Goal: Task Accomplishment & Management: Use online tool/utility

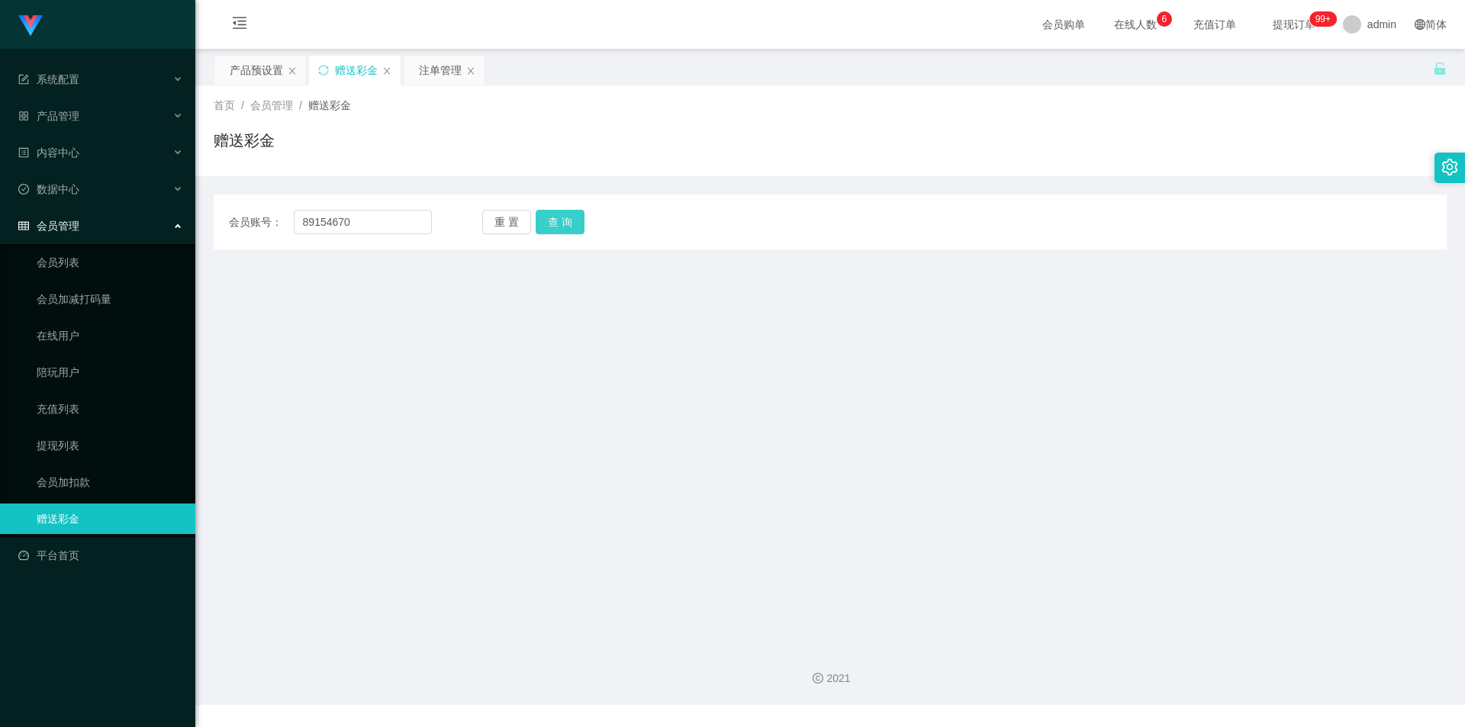
type input "89154670"
click at [567, 224] on button "查 询" at bounding box center [560, 222] width 49 height 24
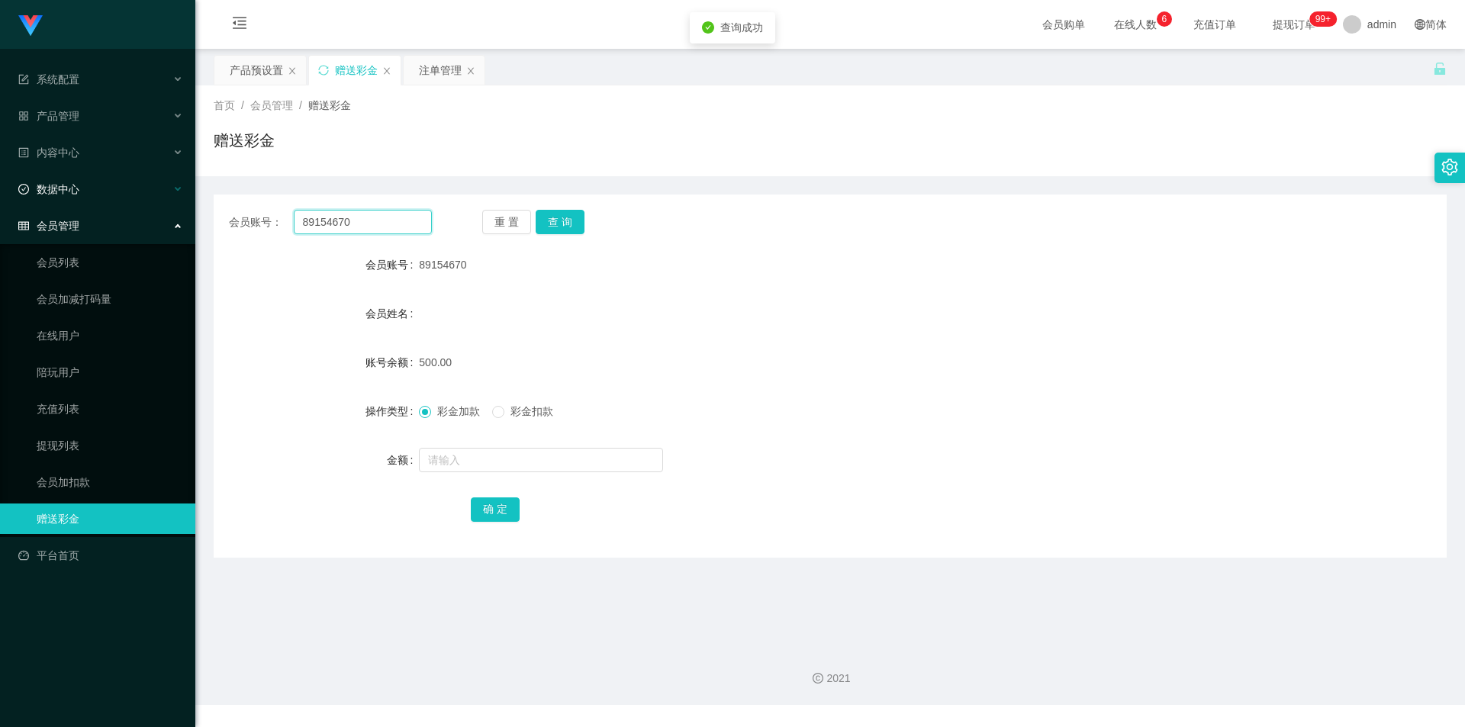
drag, startPoint x: 376, startPoint y: 215, endPoint x: 125, endPoint y: 204, distance: 251.4
click at [125, 204] on section "Jingdong工作台代理端 系统配置 产品管理 内容中心 数据中心 会员管理 会员列表 会员加减打码量 在线用户 陪玩用户 充值列表 提现列表 会员加扣款 …" at bounding box center [732, 352] width 1465 height 705
click at [428, 76] on div "注单管理" at bounding box center [440, 70] width 43 height 29
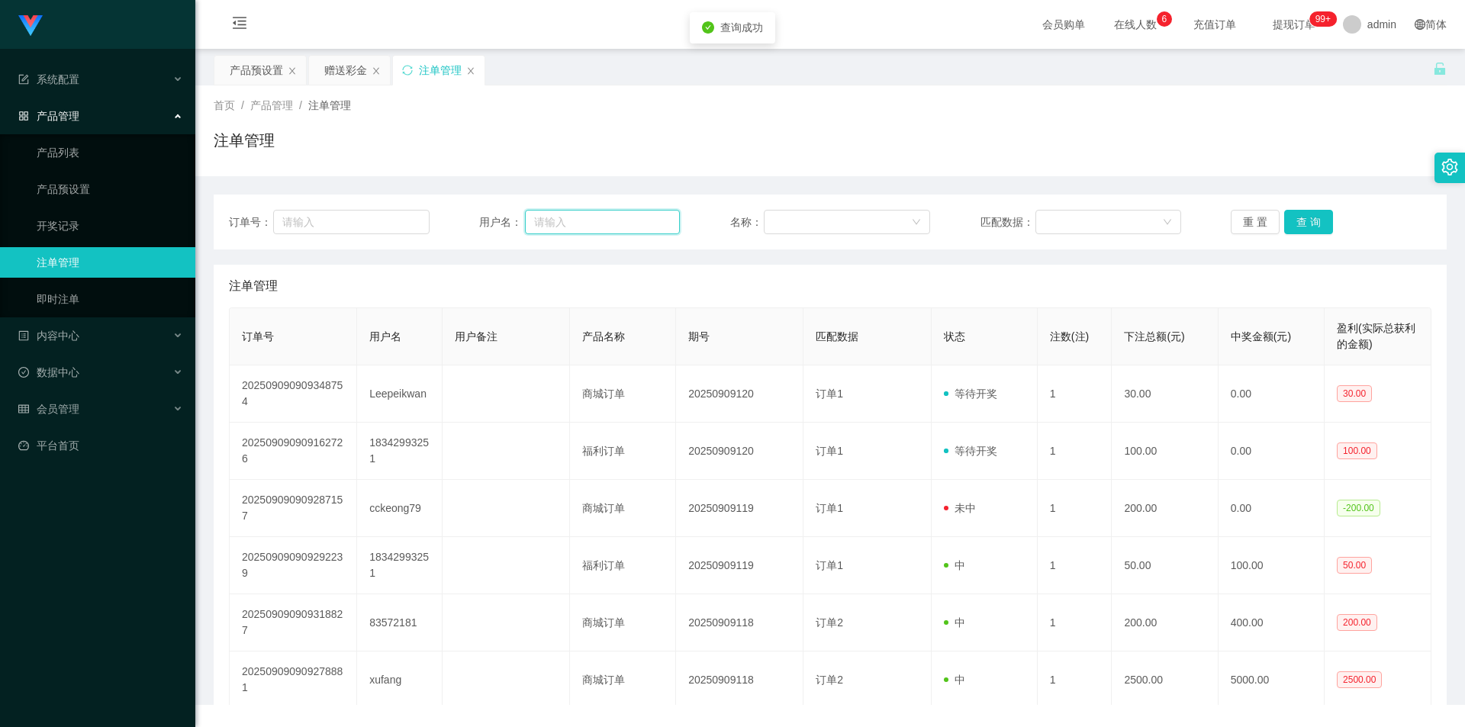
click at [621, 227] on input "text" at bounding box center [602, 222] width 155 height 24
paste input "89154670"
type input "89154670"
click at [1324, 222] on button "查 询" at bounding box center [1308, 222] width 49 height 24
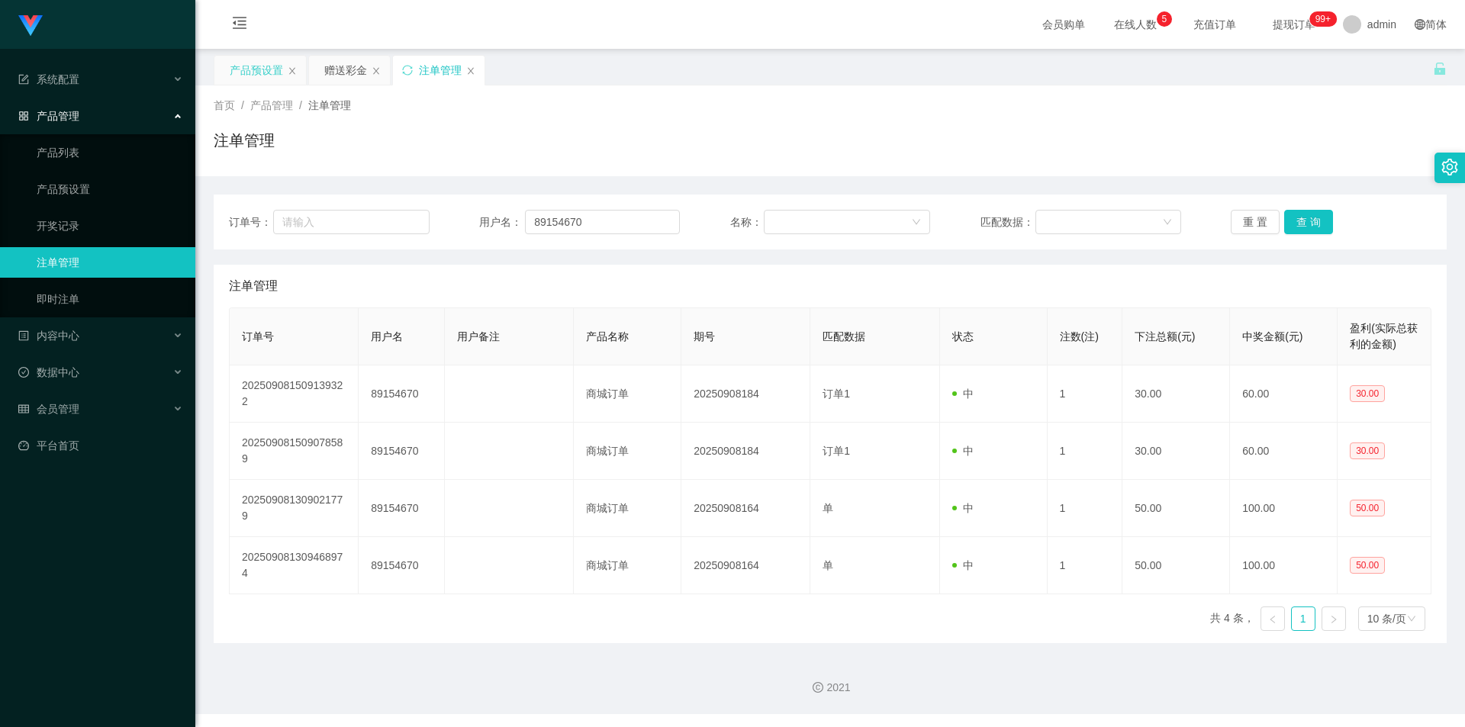
click at [262, 76] on div "产品预设置" at bounding box center [256, 70] width 53 height 29
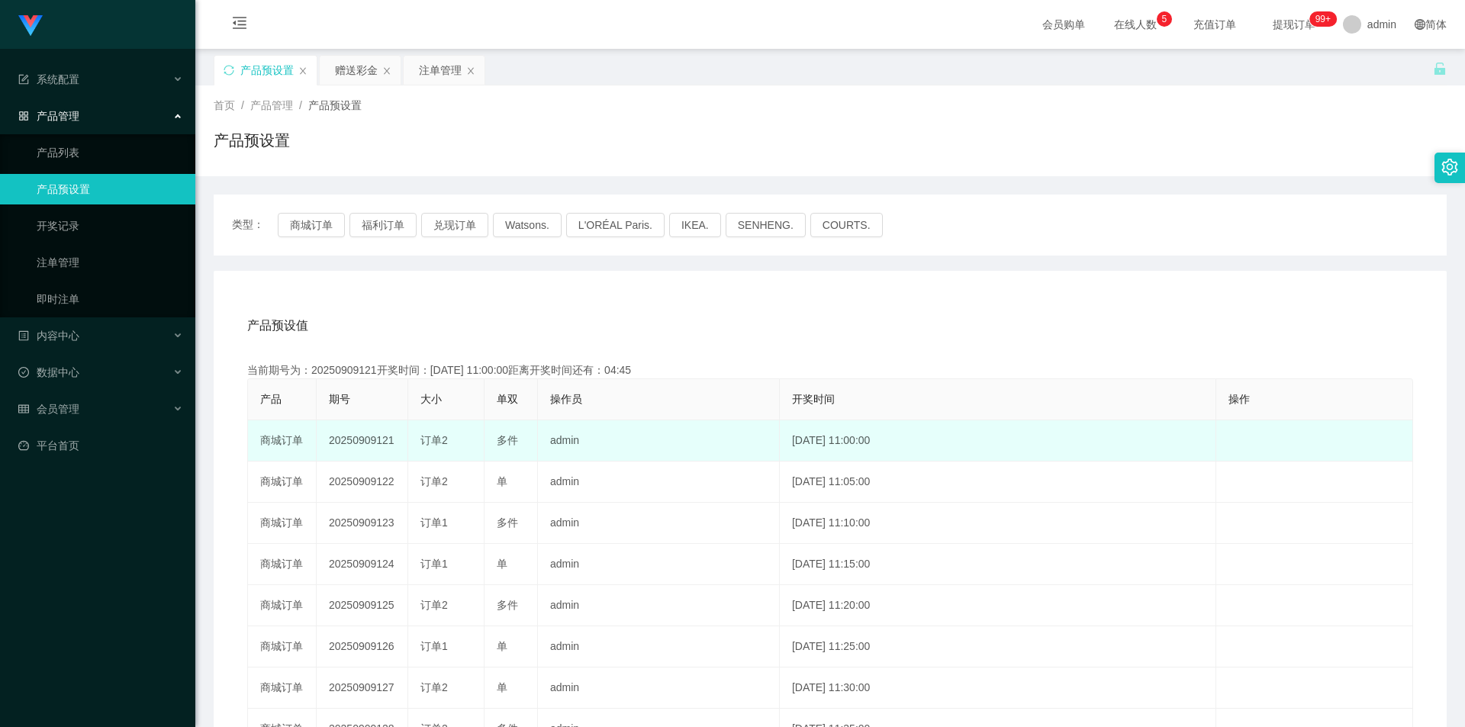
click at [362, 437] on td "20250909121" at bounding box center [363, 441] width 92 height 41
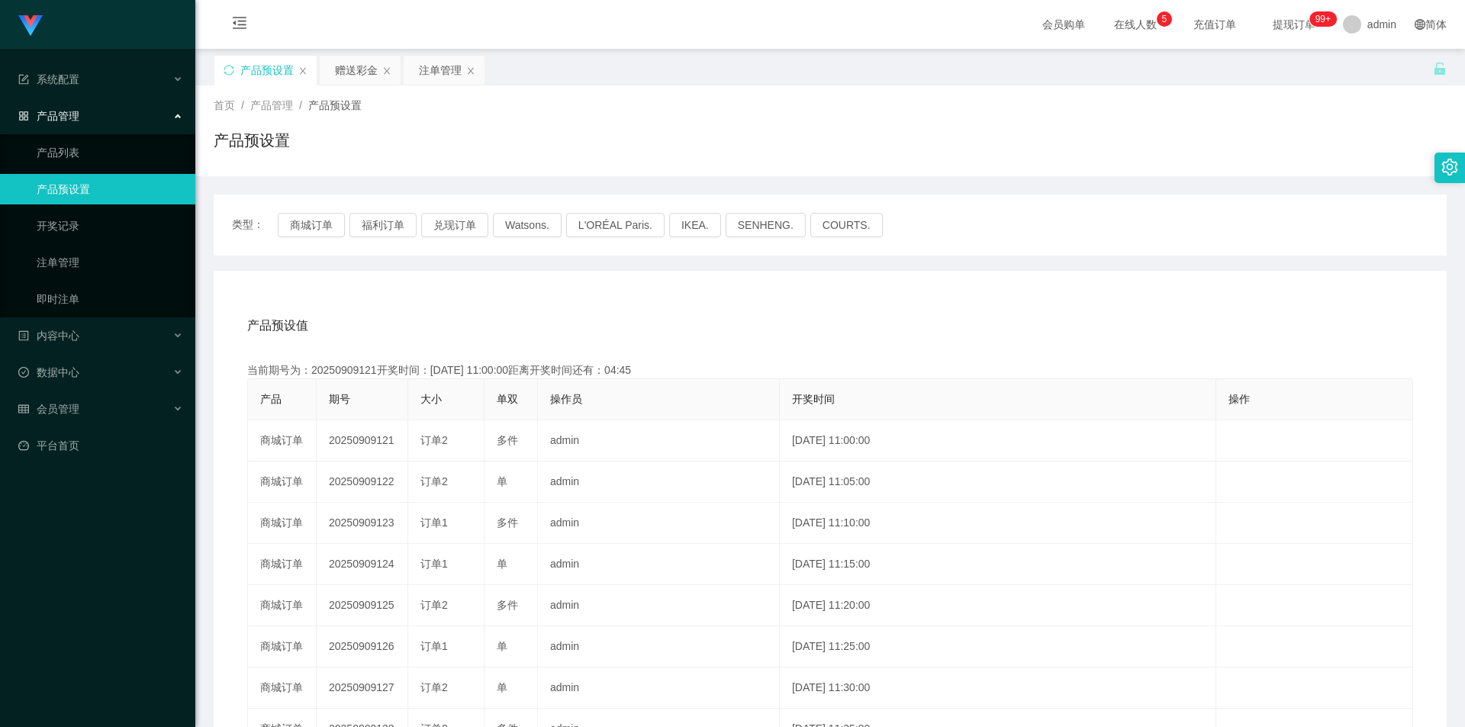
copy td "20250909121"
click at [442, 78] on div "注单管理" at bounding box center [440, 70] width 43 height 29
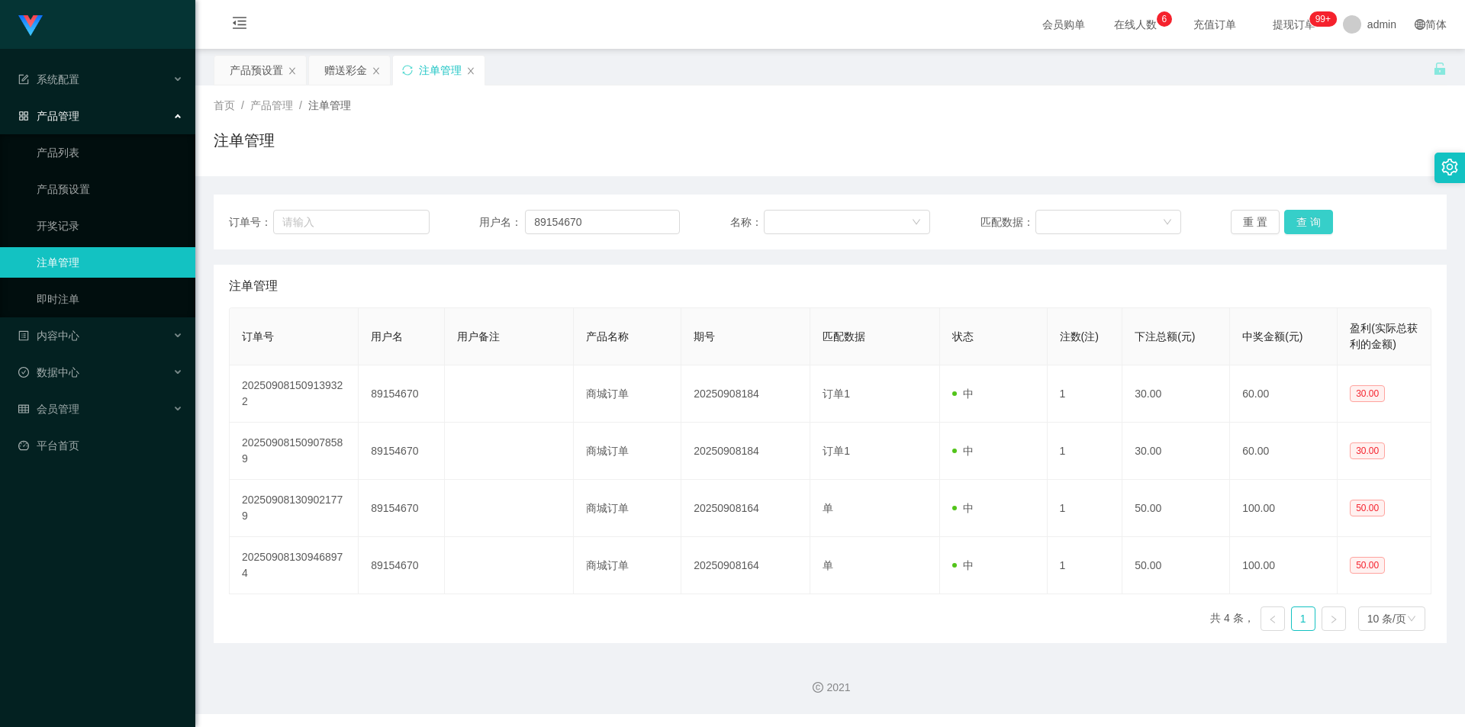
click at [1297, 219] on button "查 询" at bounding box center [1308, 222] width 49 height 24
click at [1301, 230] on button "查 询" at bounding box center [1308, 222] width 49 height 24
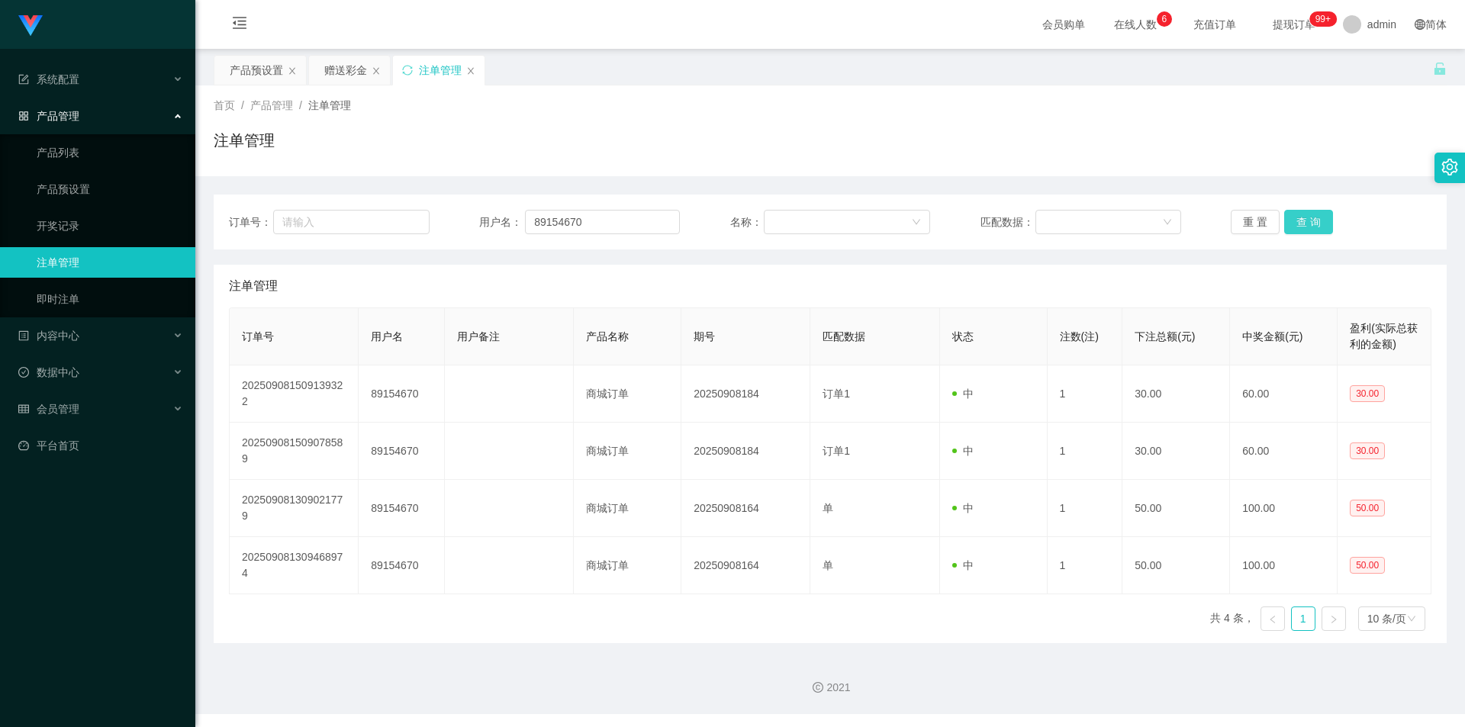
click at [1301, 230] on button "查 询" at bounding box center [1308, 222] width 49 height 24
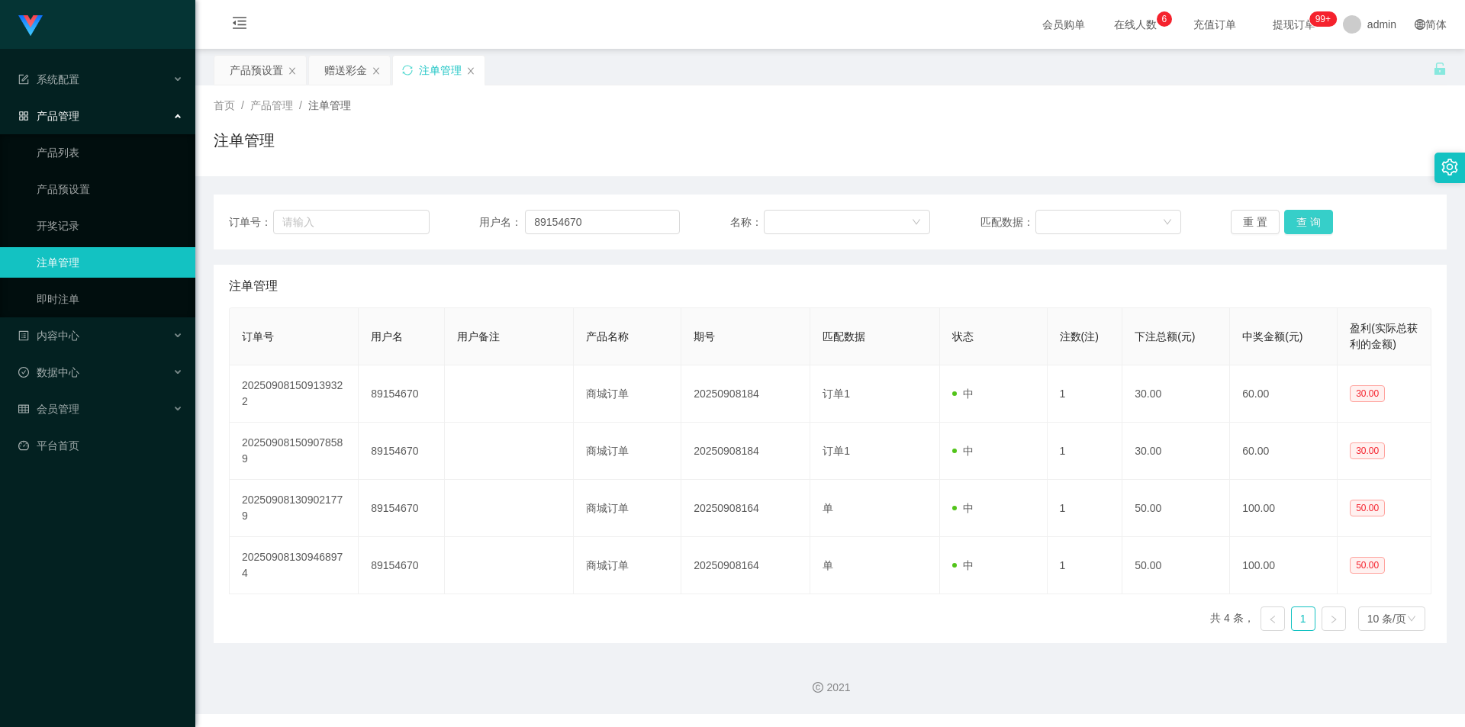
click at [1301, 230] on button "查 询" at bounding box center [1308, 222] width 49 height 24
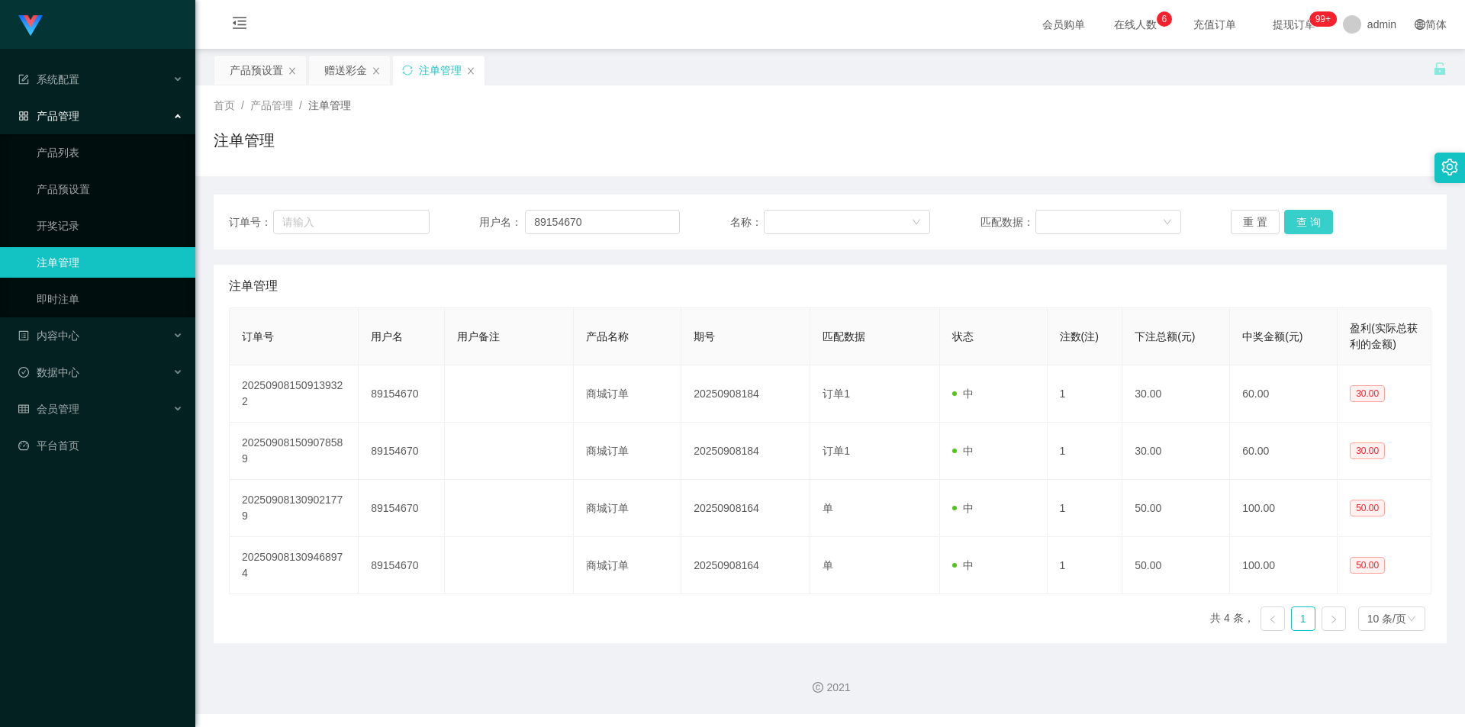
click at [1301, 230] on button "查 询" at bounding box center [1308, 222] width 49 height 24
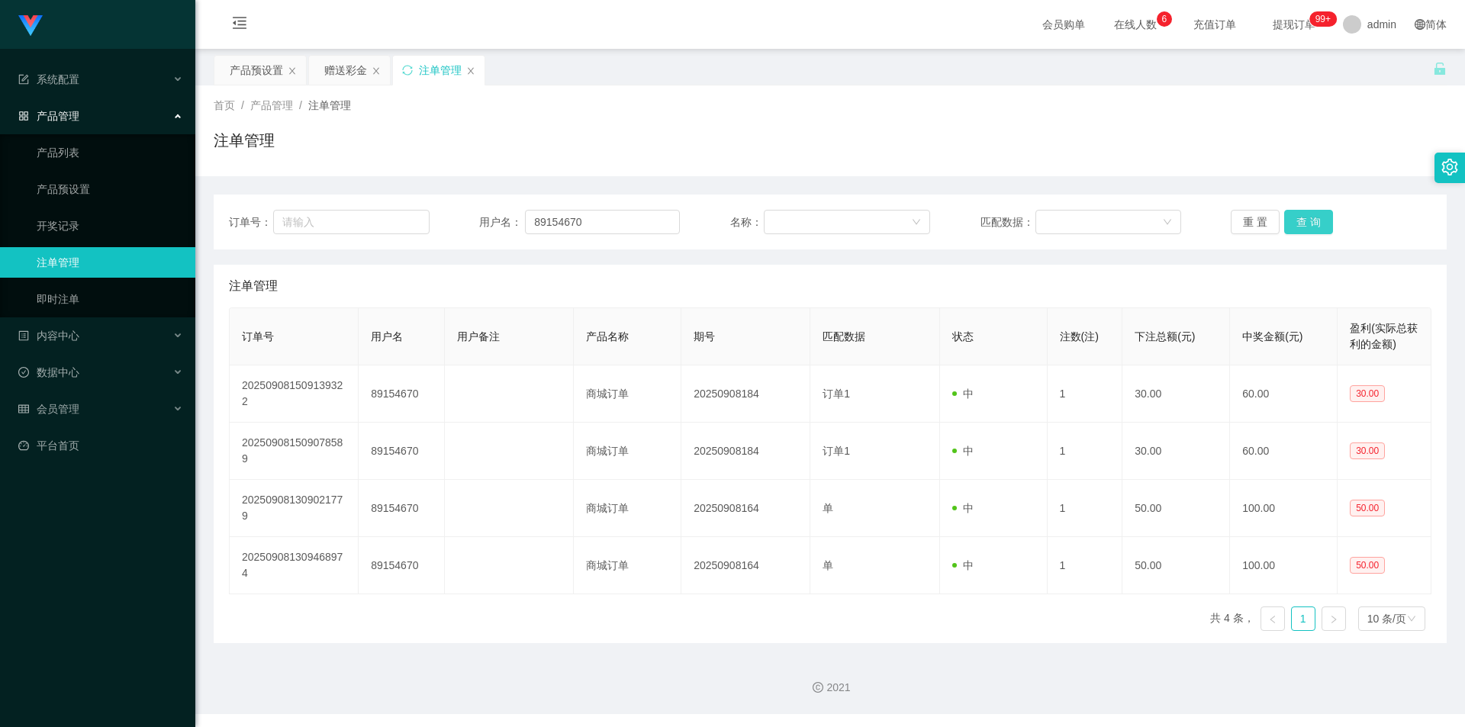
click at [1301, 230] on button "查 询" at bounding box center [1308, 222] width 49 height 24
click at [1301, 230] on button "查 询" at bounding box center [1317, 222] width 66 height 24
click at [1307, 230] on button "查 询" at bounding box center [1308, 222] width 49 height 24
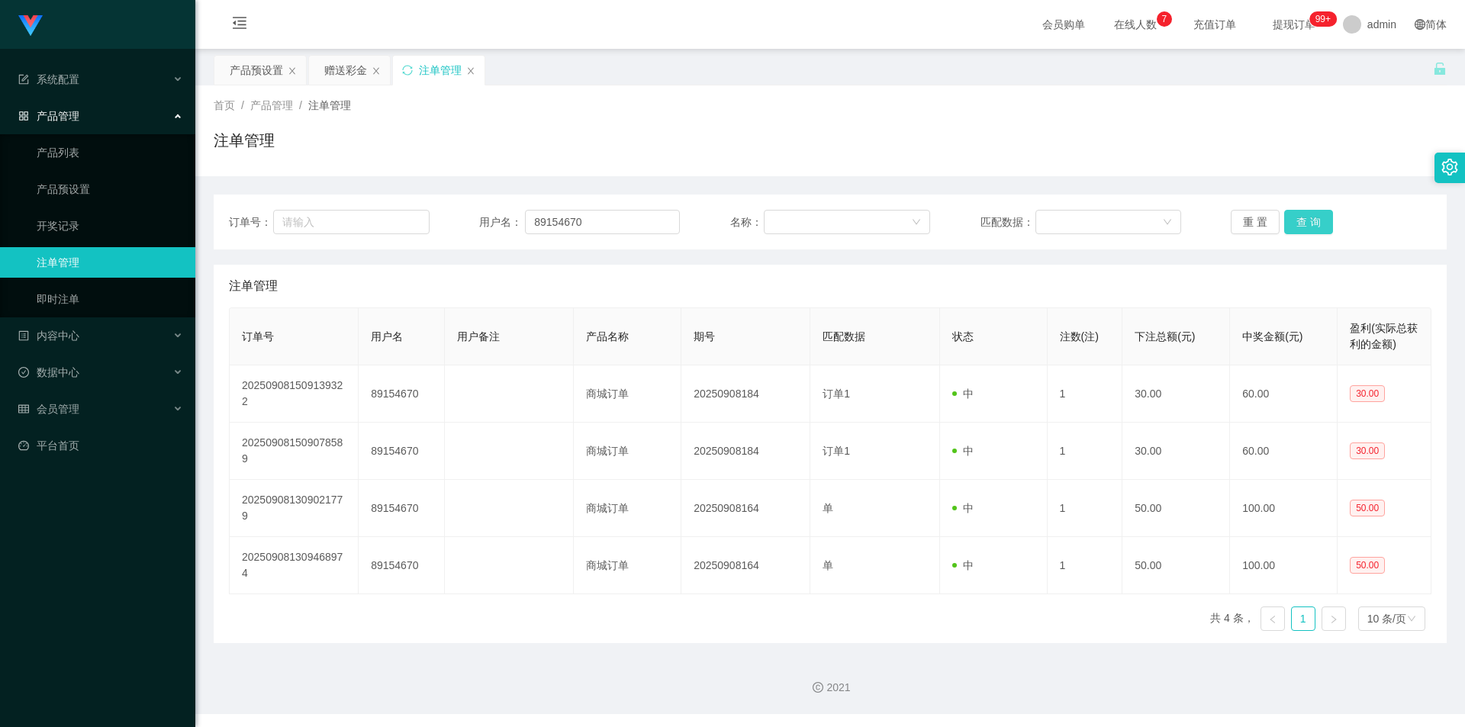
click at [1307, 230] on button "查 询" at bounding box center [1308, 222] width 49 height 24
click at [1306, 212] on button "查 询" at bounding box center [1308, 222] width 49 height 24
click at [1308, 214] on button "查 询" at bounding box center [1308, 222] width 49 height 24
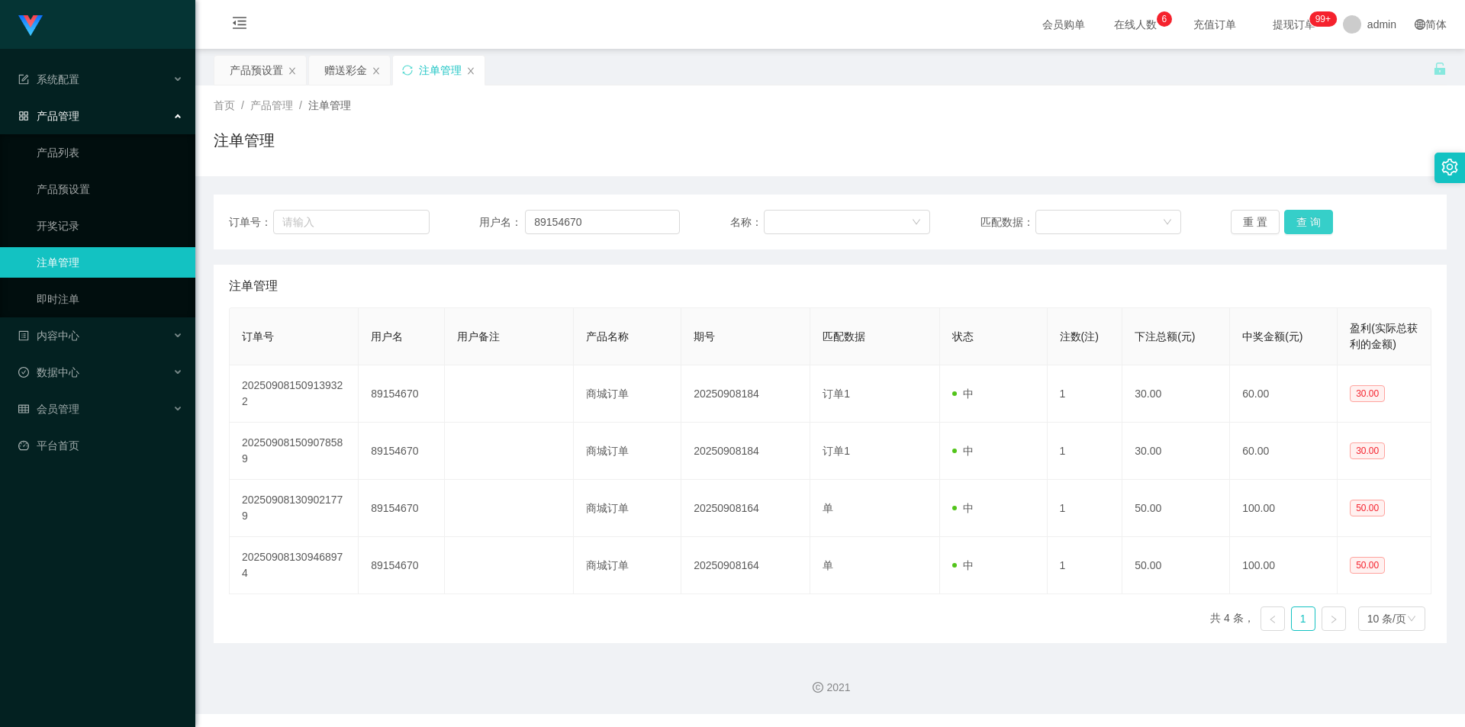
click at [1308, 214] on button "查 询" at bounding box center [1308, 222] width 49 height 24
click at [1308, 214] on div "重 置 查 询" at bounding box center [1331, 222] width 201 height 24
click at [1308, 214] on button "查 询" at bounding box center [1308, 222] width 49 height 24
click at [1308, 214] on div "重 置 查 询" at bounding box center [1331, 222] width 201 height 24
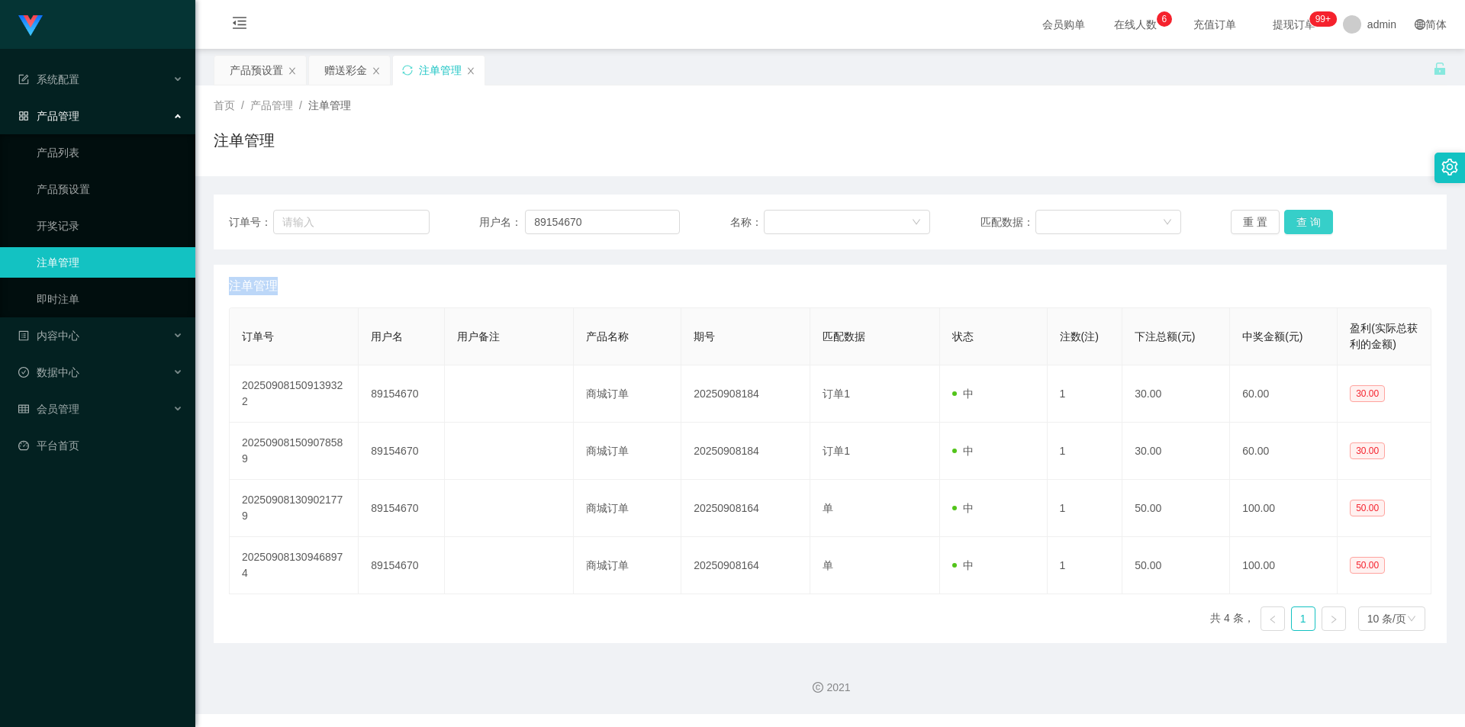
click at [1308, 214] on button "查 询" at bounding box center [1308, 222] width 49 height 24
click at [1308, 214] on div "重 置 查 询" at bounding box center [1331, 222] width 201 height 24
click at [1308, 214] on button "查 询" at bounding box center [1308, 222] width 49 height 24
click at [1301, 272] on div "注单管理" at bounding box center [830, 286] width 1203 height 43
click at [1313, 231] on button "查 询" at bounding box center [1308, 222] width 49 height 24
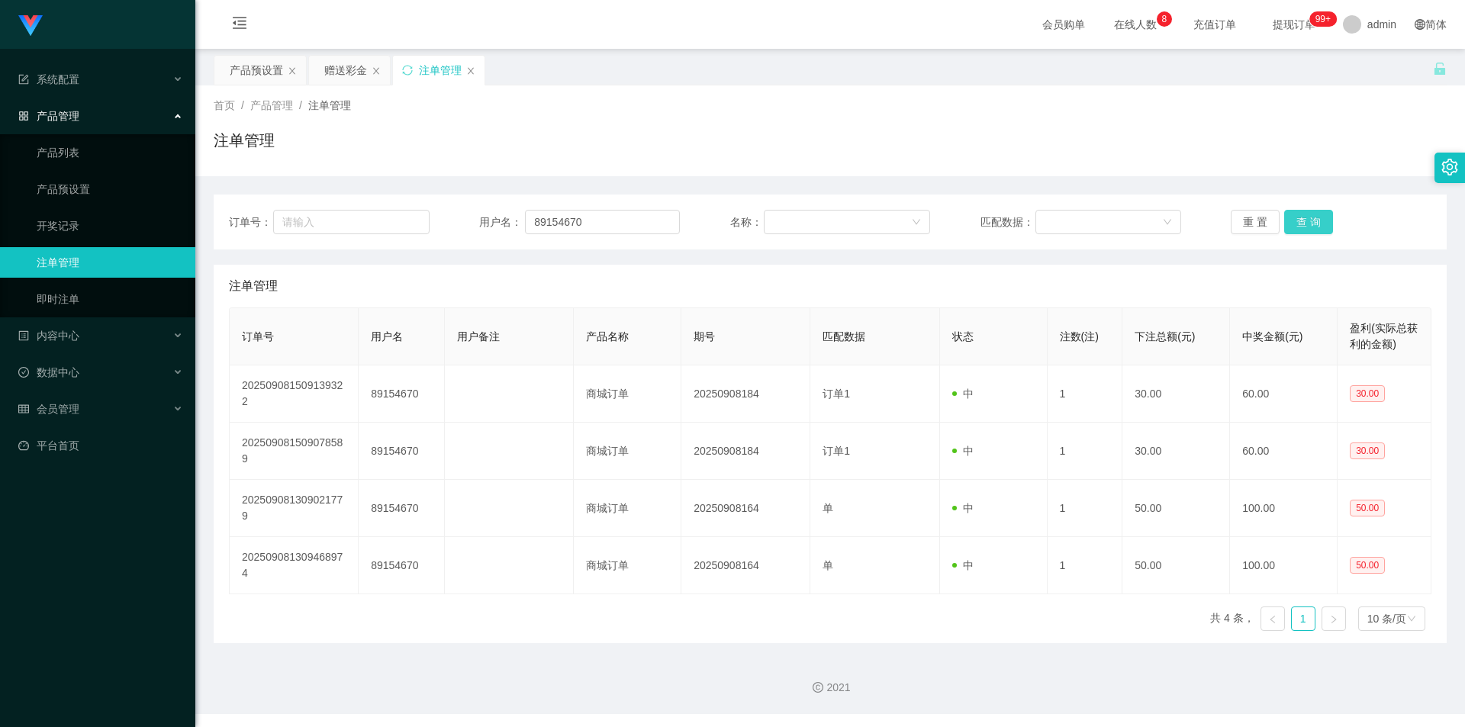
click at [1316, 229] on button "查 询" at bounding box center [1308, 222] width 49 height 24
click at [1322, 224] on button "查 询" at bounding box center [1308, 222] width 49 height 24
click at [1307, 221] on button "查 询" at bounding box center [1308, 222] width 49 height 24
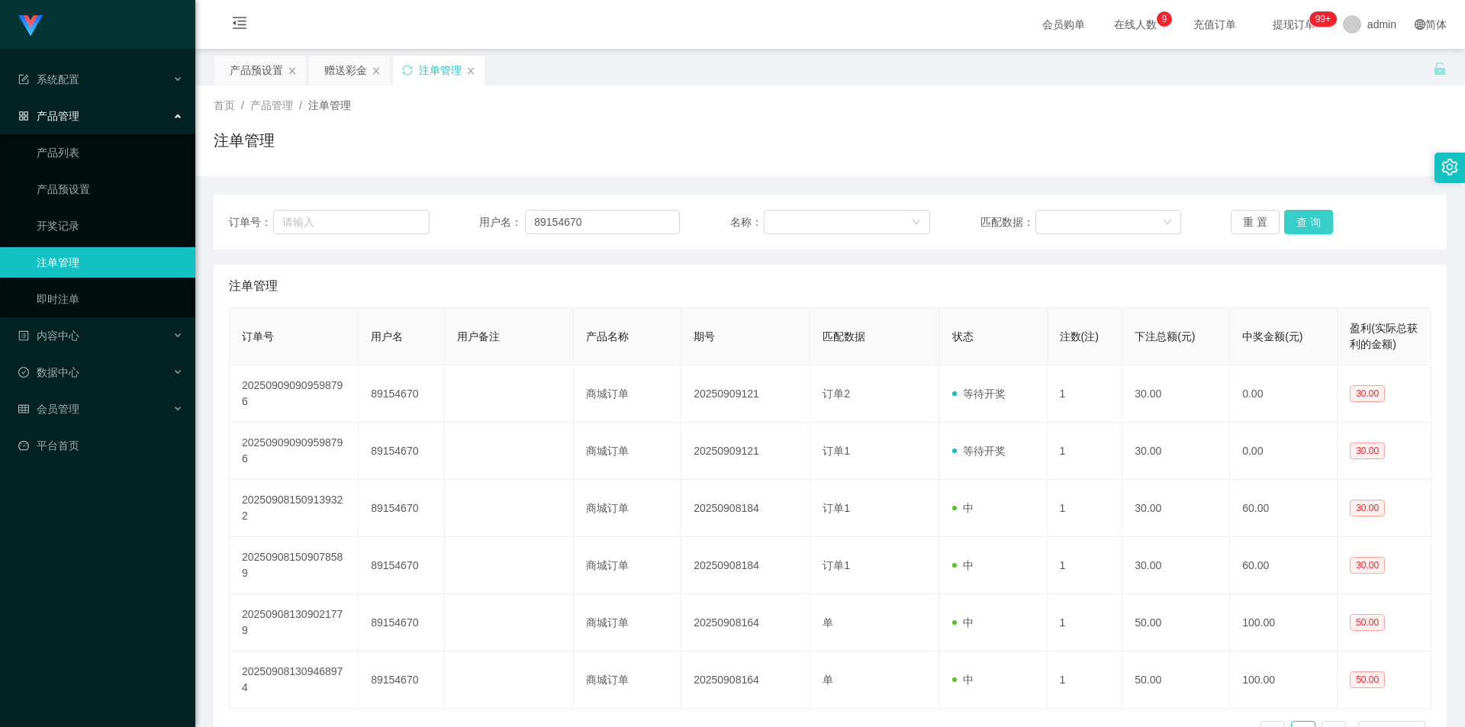
click at [1296, 227] on button "查 询" at bounding box center [1308, 222] width 49 height 24
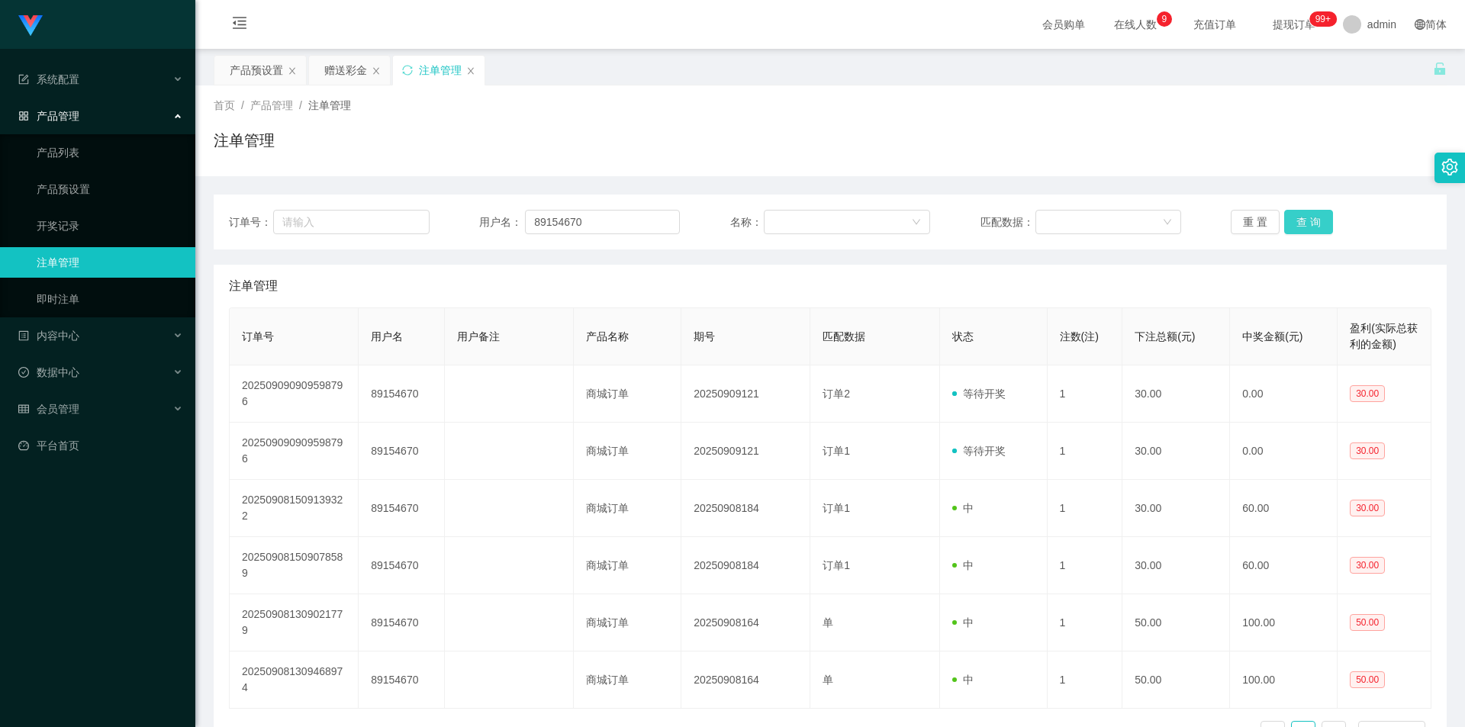
click at [1296, 227] on button "查 询" at bounding box center [1308, 222] width 49 height 24
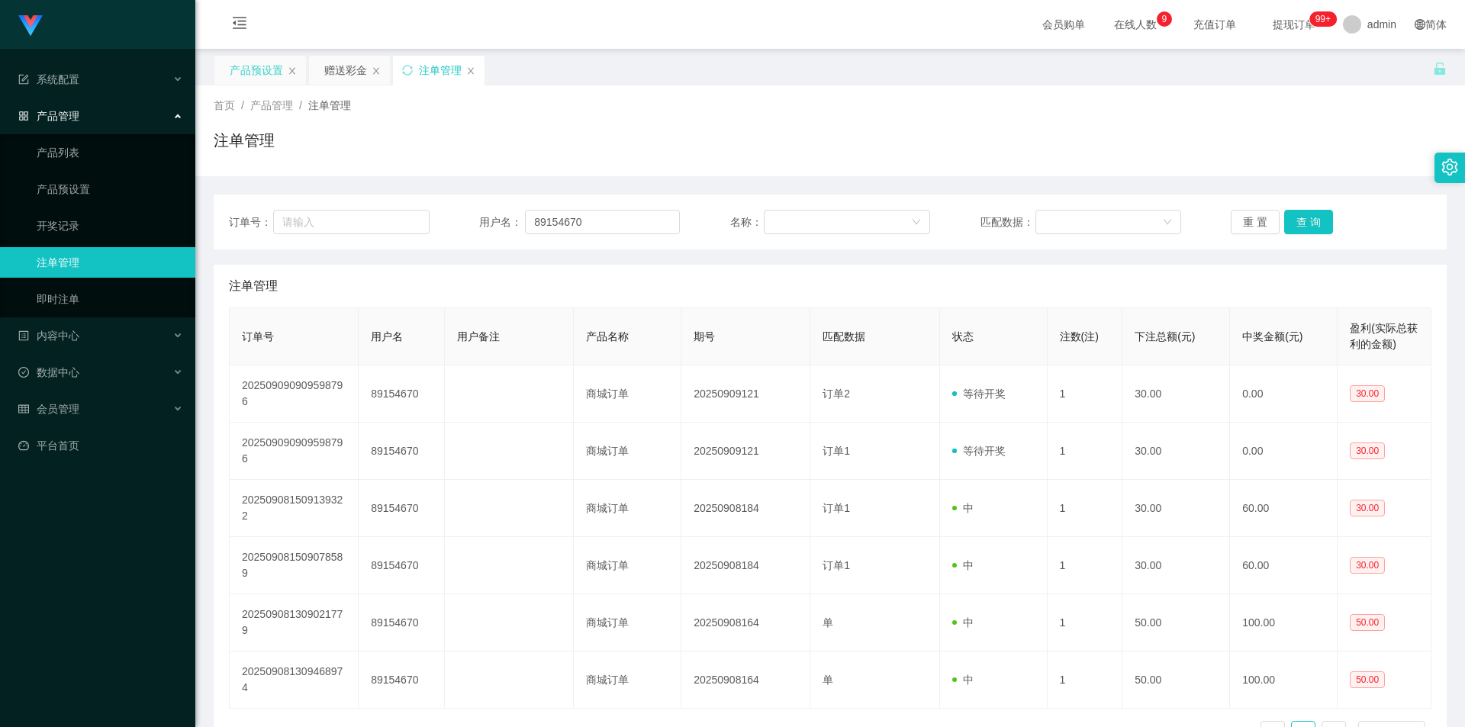
click at [237, 73] on div "产品预设置" at bounding box center [256, 70] width 53 height 29
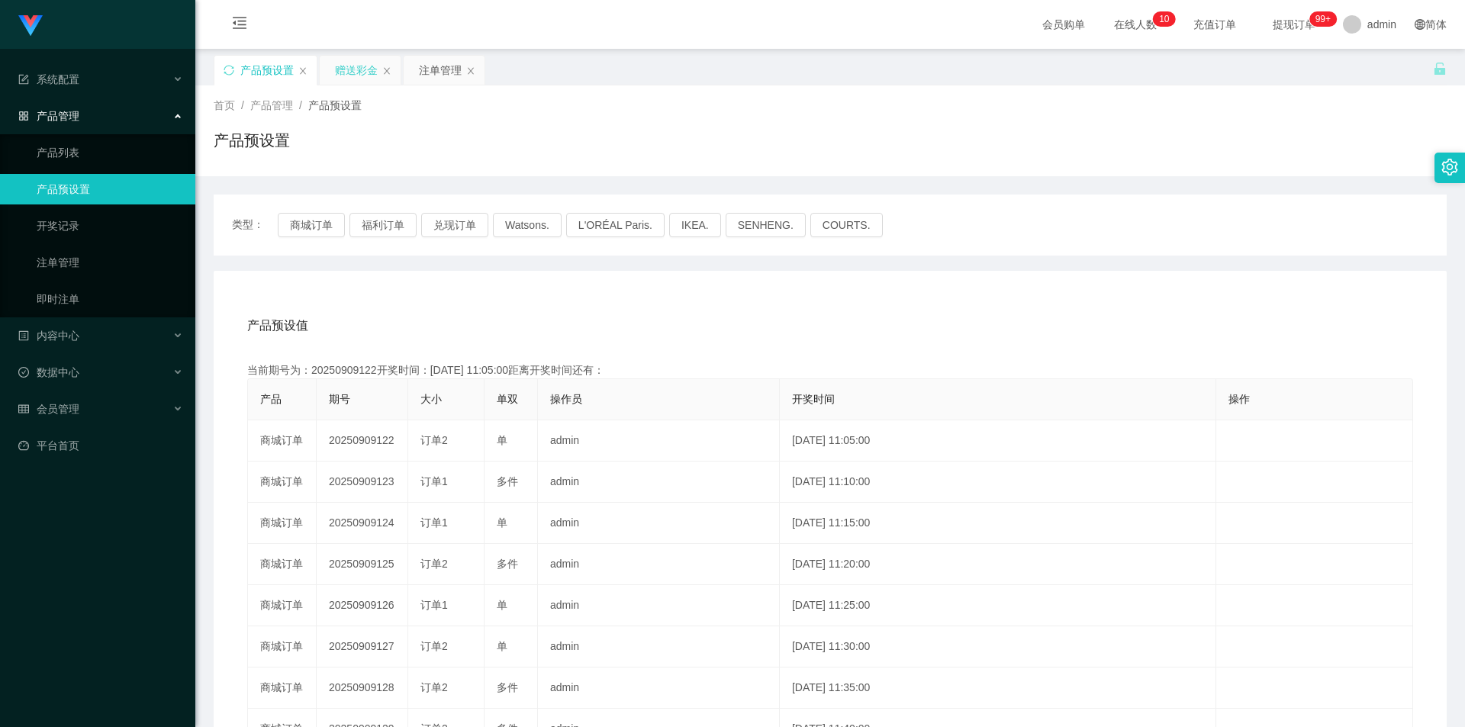
click at [356, 64] on div "赠送彩金" at bounding box center [356, 70] width 43 height 29
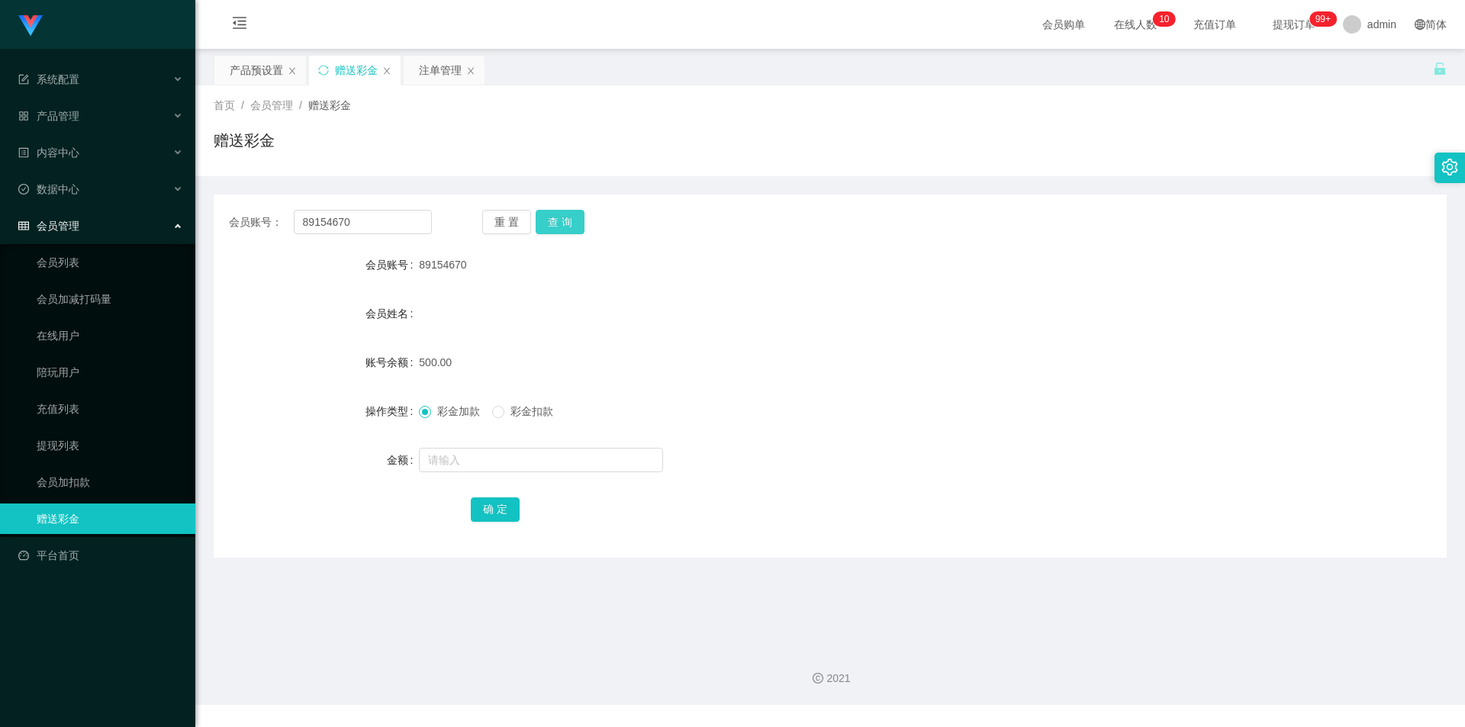
click at [566, 226] on button "查 询" at bounding box center [560, 222] width 49 height 24
click at [567, 226] on button "查 询" at bounding box center [560, 222] width 49 height 24
click at [441, 74] on div "注单管理" at bounding box center [440, 70] width 43 height 29
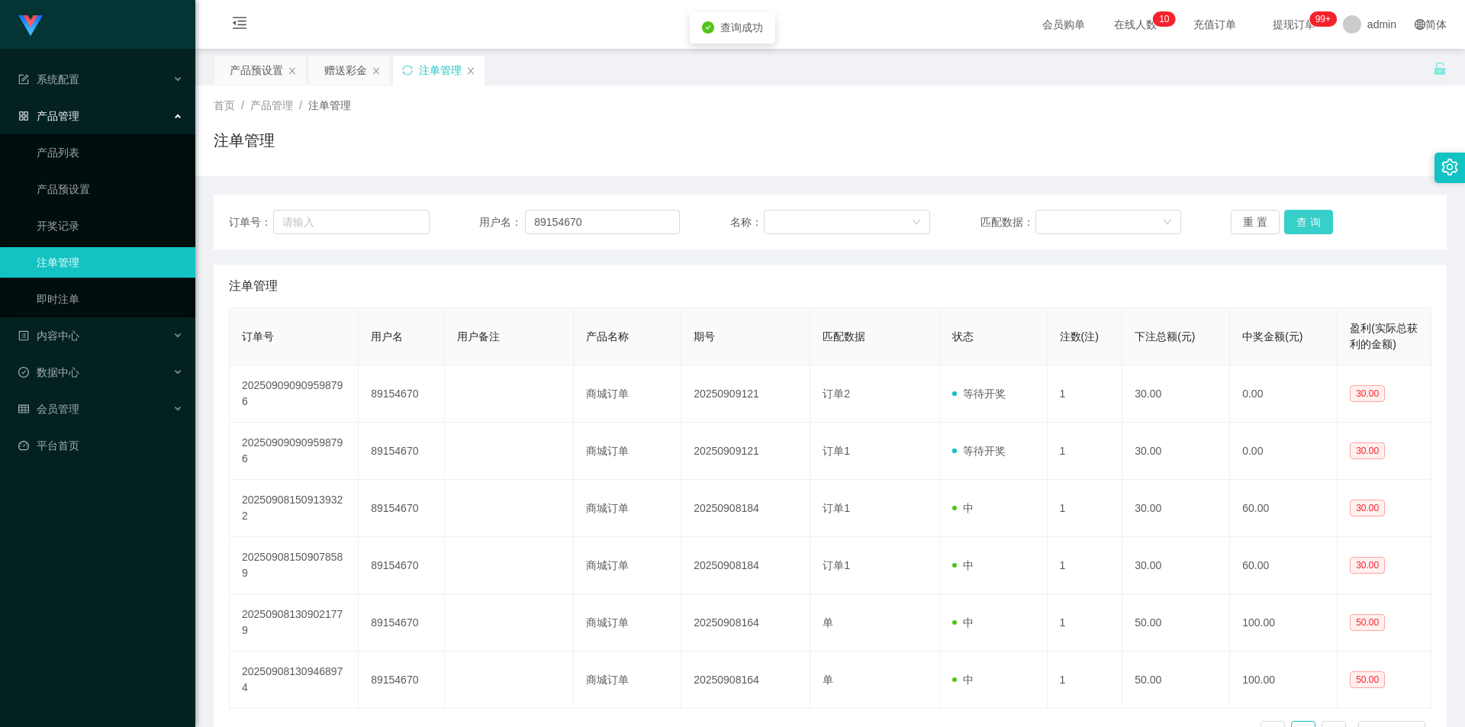
click at [1311, 221] on button "查 询" at bounding box center [1308, 222] width 49 height 24
click at [335, 75] on div "赠送彩金" at bounding box center [345, 70] width 43 height 29
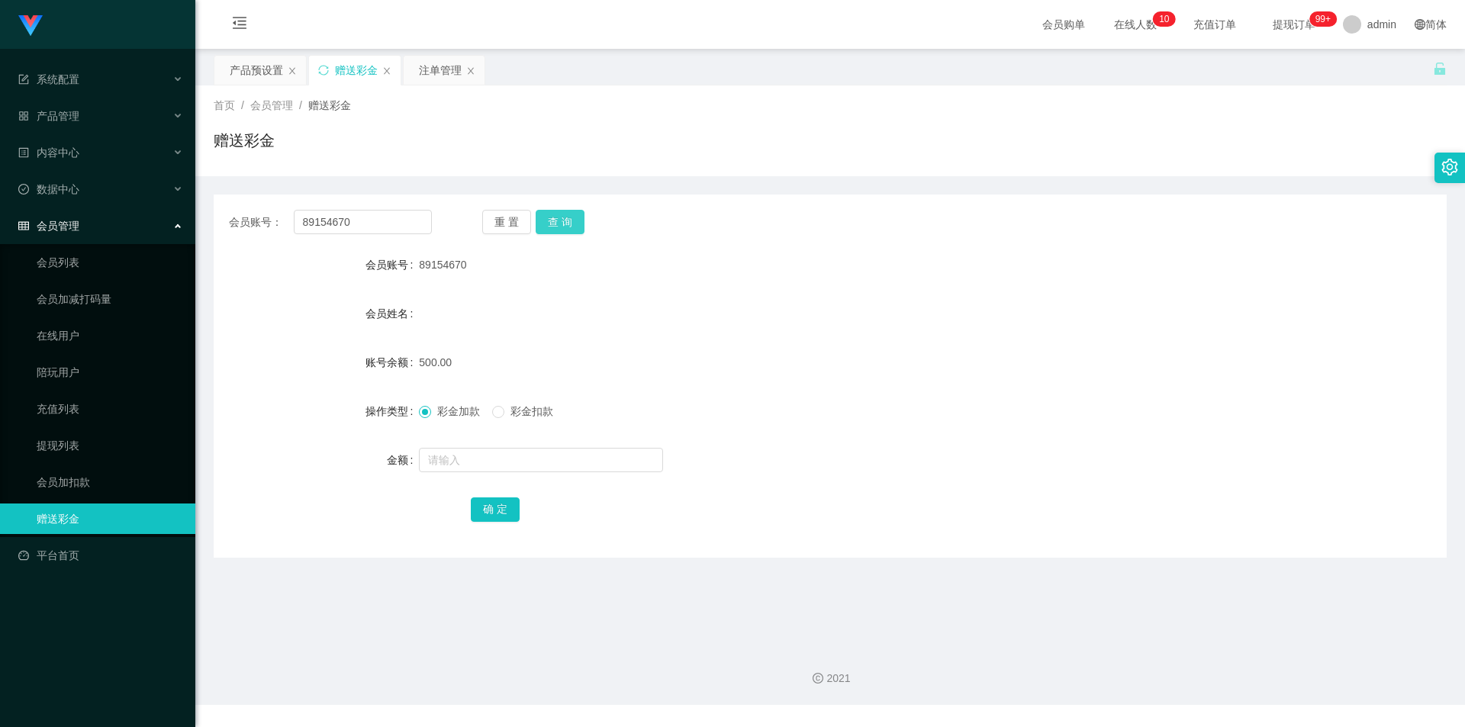
click at [573, 222] on button "查 询" at bounding box center [560, 222] width 49 height 24
click at [493, 462] on input "text" at bounding box center [541, 460] width 244 height 24
type input "200"
click at [513, 511] on button "确 定" at bounding box center [495, 510] width 49 height 24
drag, startPoint x: 359, startPoint y: 222, endPoint x: 332, endPoint y: 206, distance: 31.8
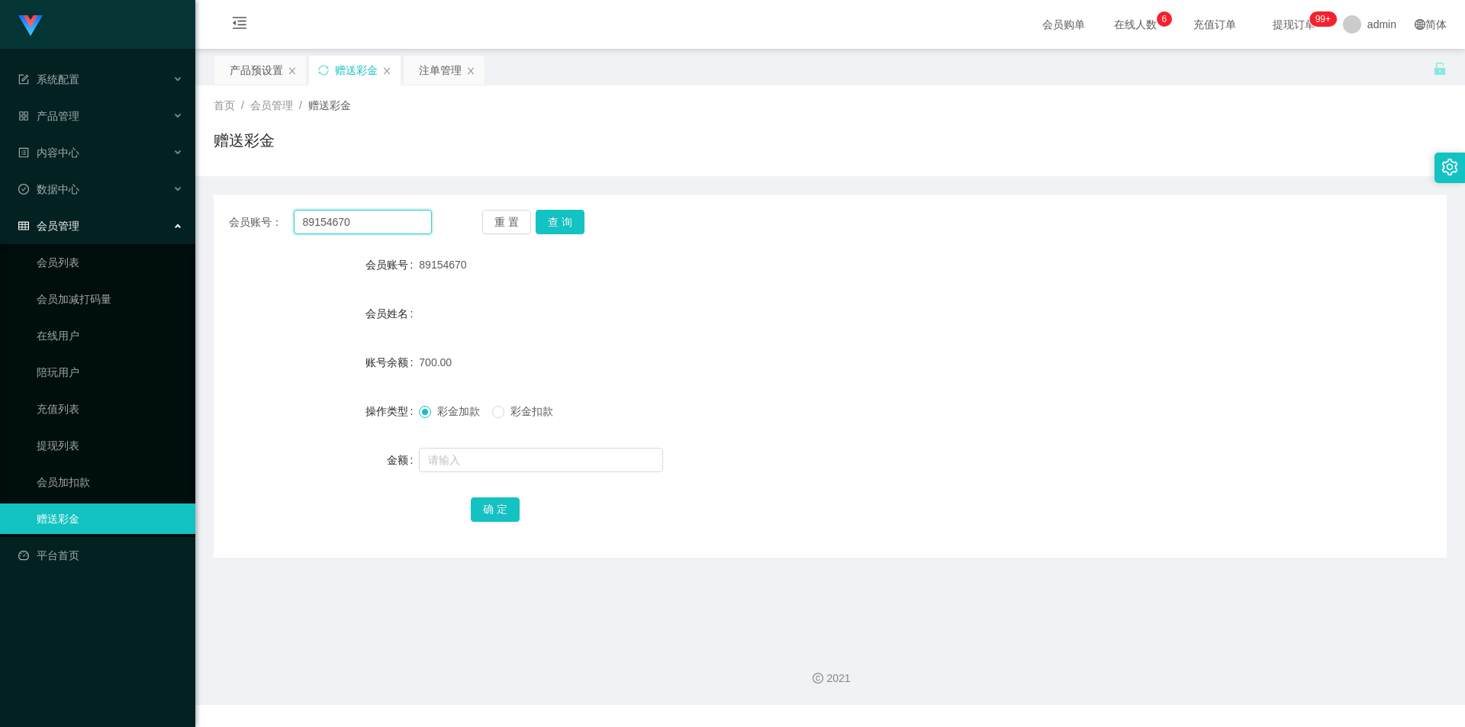
click at [124, 204] on section "Jingdong工作台代理端 系统配置 产品管理 产品列表 产品预设置 开奖记录 注单管理 即时注单 内容中心 数据中心 会员管理 会员列表 会员加减打码量 …" at bounding box center [732, 352] width 1465 height 705
